Goal: Obtain resource: Download file/media

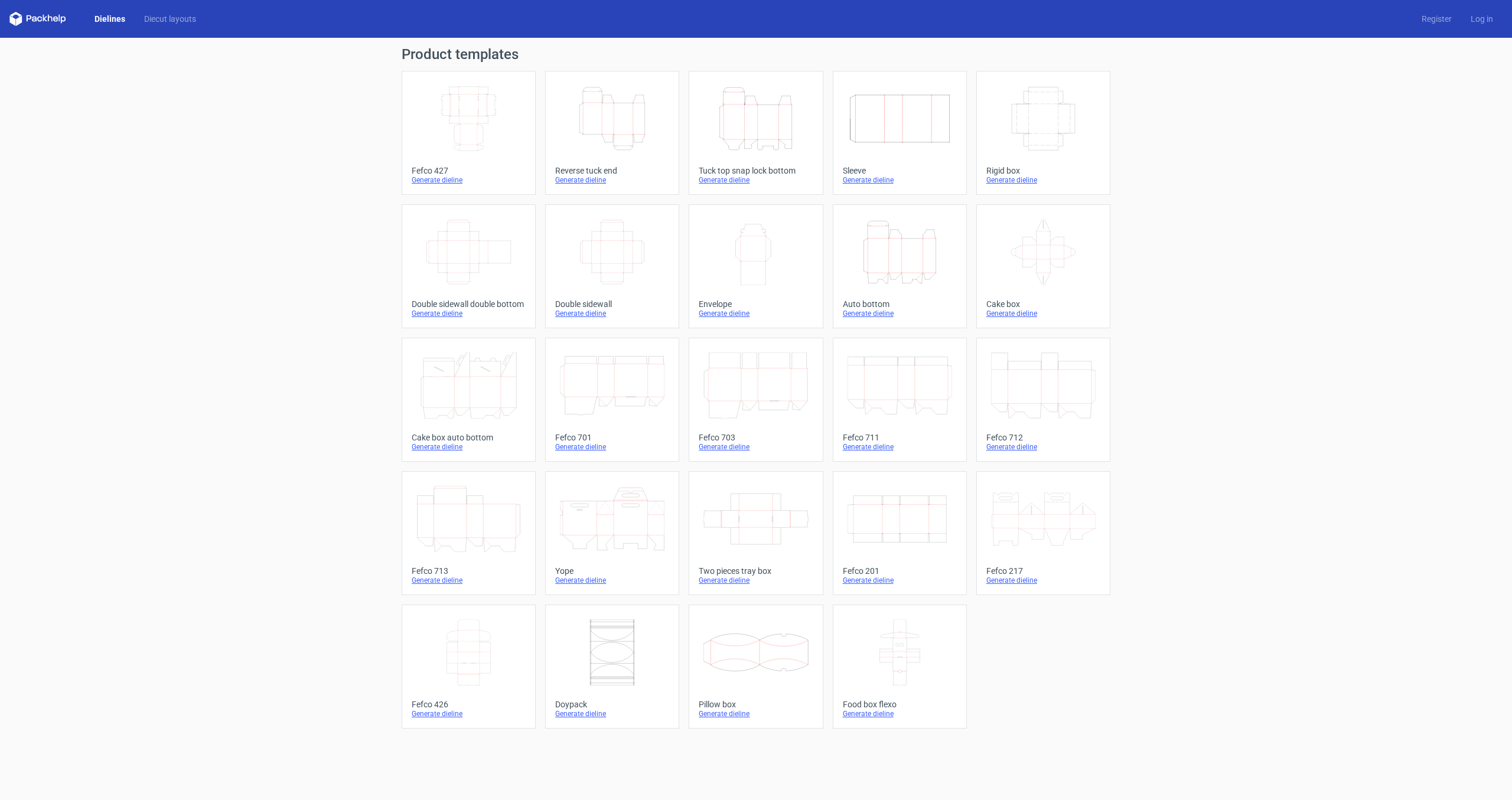
click at [672, 150] on link "Height Depth Width Reverse tuck end Generate dieline" at bounding box center [612, 133] width 134 height 124
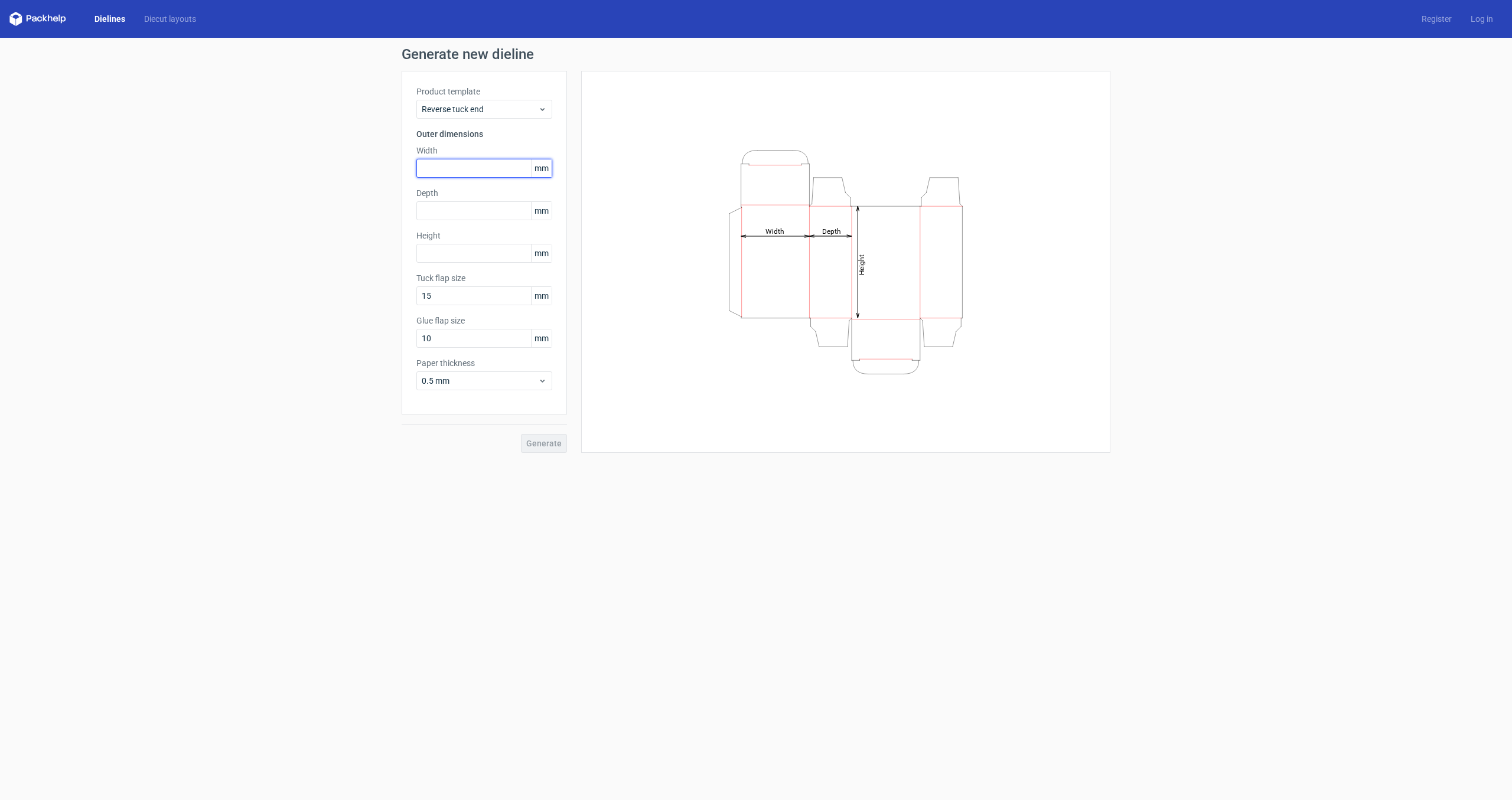
click at [502, 170] on input "text" at bounding box center [484, 168] width 136 height 19
type input "110"
click at [498, 214] on input "text" at bounding box center [484, 211] width 136 height 19
type input "5"
type input "60"
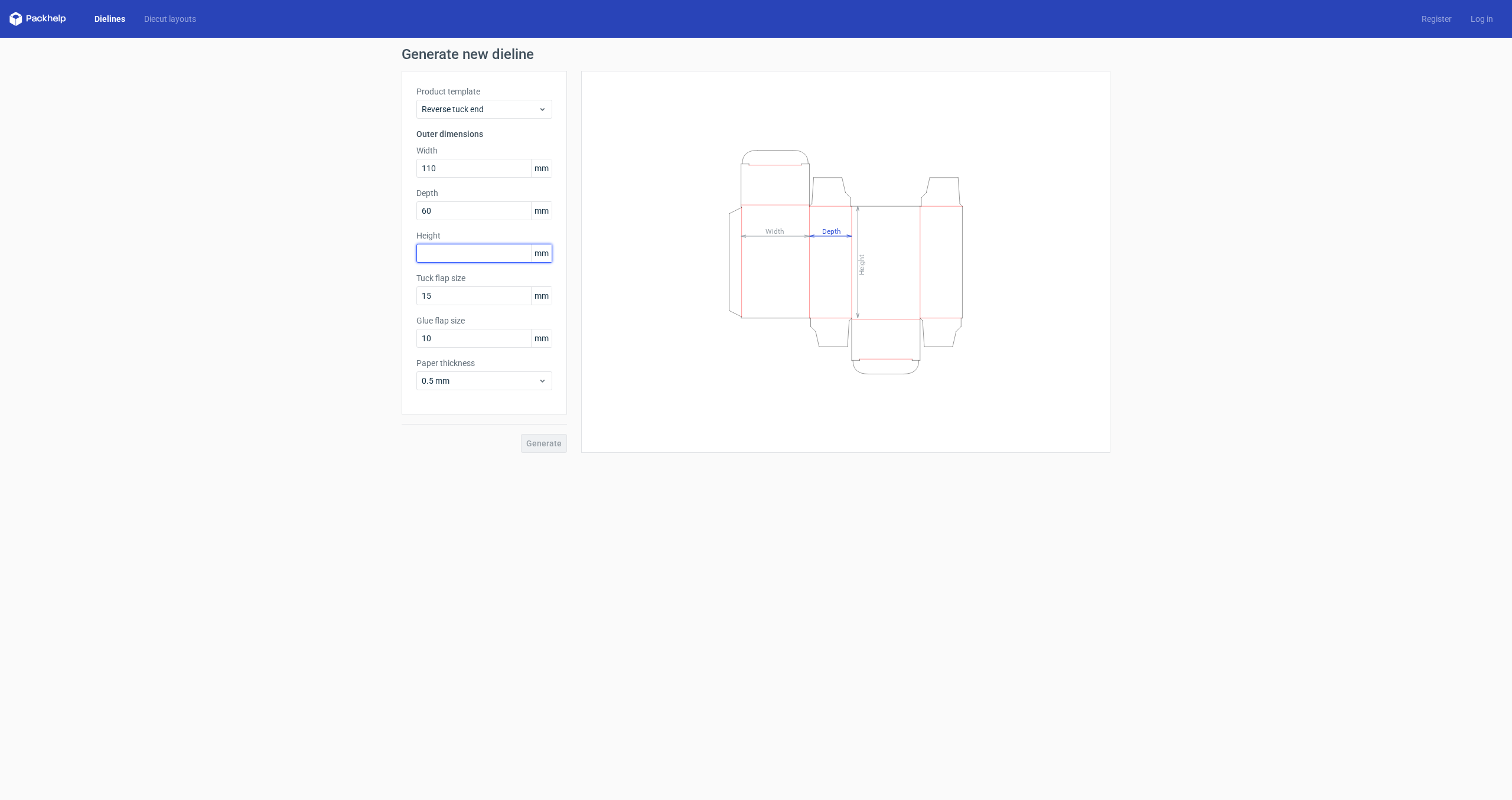
click at [494, 255] on input "text" at bounding box center [484, 253] width 136 height 19
type input "120"
click at [509, 297] on input "15" at bounding box center [484, 296] width 136 height 19
click at [549, 445] on span "Generate" at bounding box center [544, 443] width 35 height 9
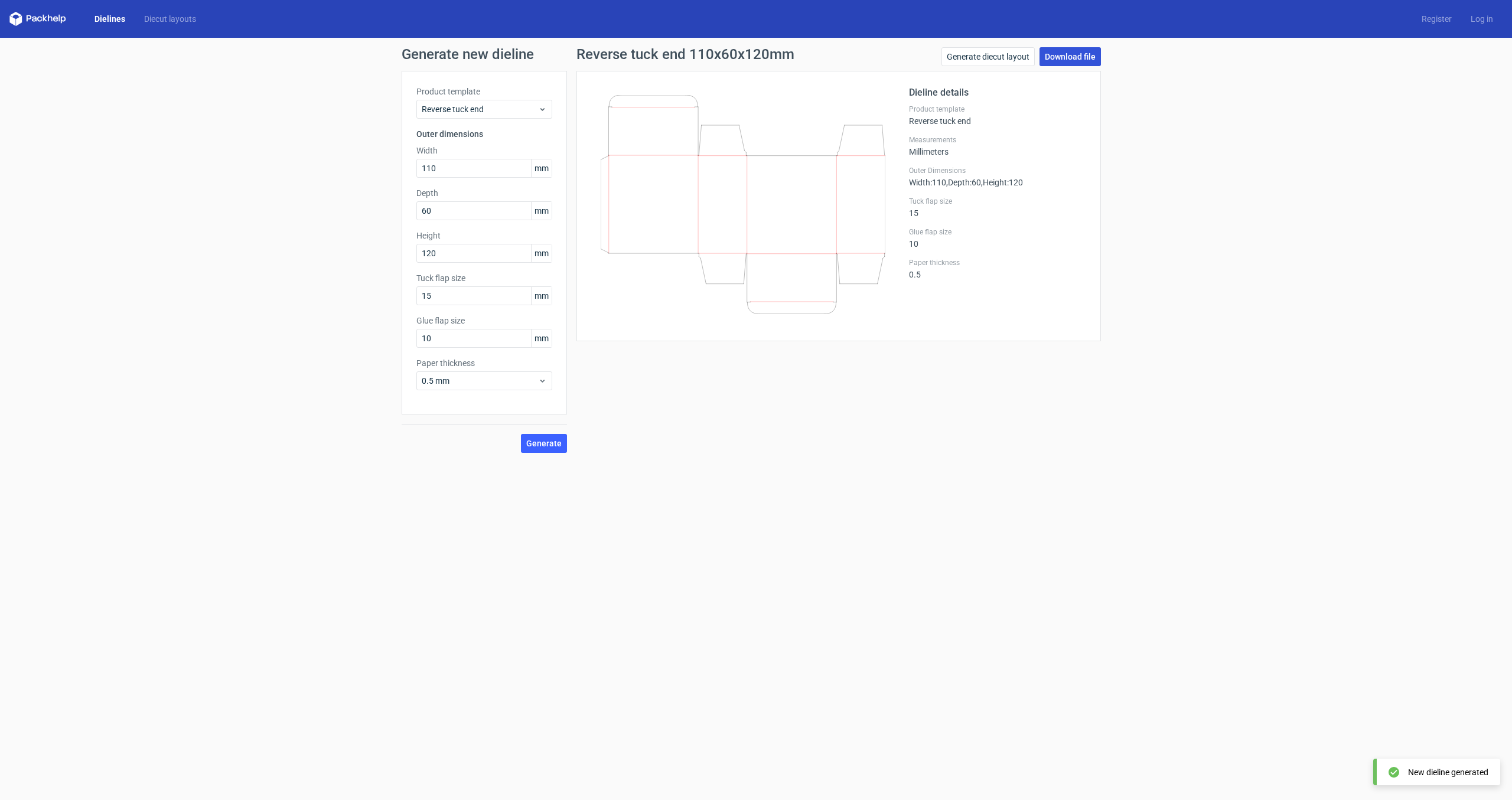
drag, startPoint x: 1078, startPoint y: 62, endPoint x: 1086, endPoint y: 60, distance: 8.2
click at [1080, 61] on link "Download file" at bounding box center [1070, 57] width 62 height 19
